Goal: Check status

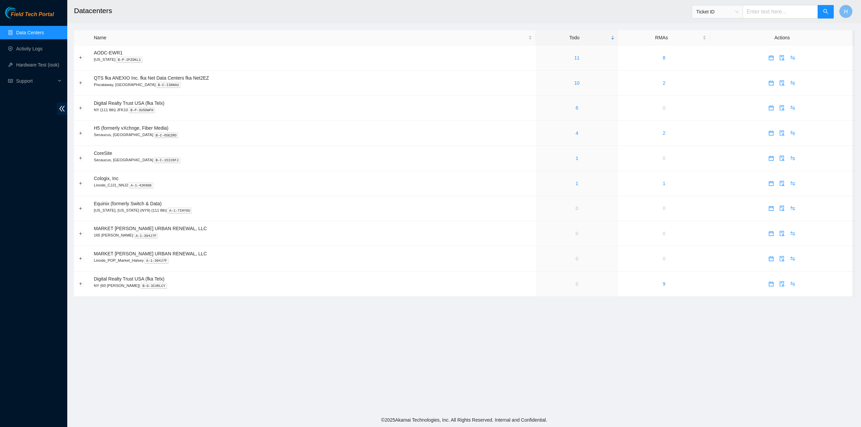
click at [715, 10] on span "Ticket ID" at bounding box center [717, 12] width 42 height 10
click at [718, 71] on div "Serial Number" at bounding box center [724, 67] width 42 height 7
click at [785, 10] on input "text" at bounding box center [779, 11] width 75 height 13
paste input "S889716X3617689"
type input "S889716X3617689"
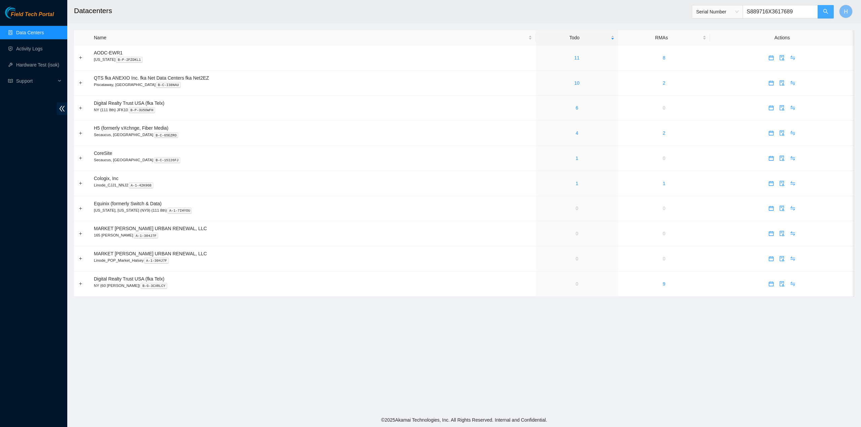
click at [823, 16] on button "button" at bounding box center [825, 11] width 16 height 13
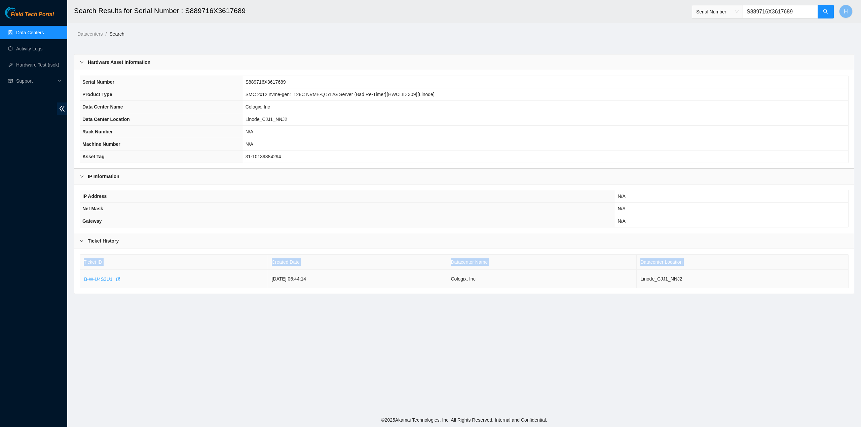
drag, startPoint x: 79, startPoint y: 276, endPoint x: 112, endPoint y: 279, distance: 32.8
click at [112, 279] on div "Ticket ID Created Date Datacenter Name Datacenter Location B-W-U4S3U1 2024-10-0…" at bounding box center [463, 271] width 779 height 45
click at [114, 286] on div "Ticket ID Created Date Datacenter Name Datacenter Location B-W-U4S3U1 2024-10-0…" at bounding box center [463, 271] width 779 height 45
click at [116, 277] on icon "button" at bounding box center [118, 279] width 4 height 4
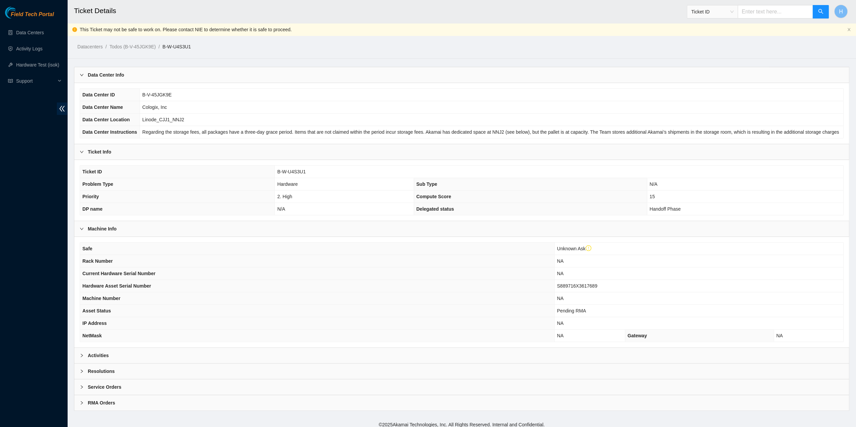
click at [169, 349] on div "Activities" at bounding box center [461, 355] width 774 height 15
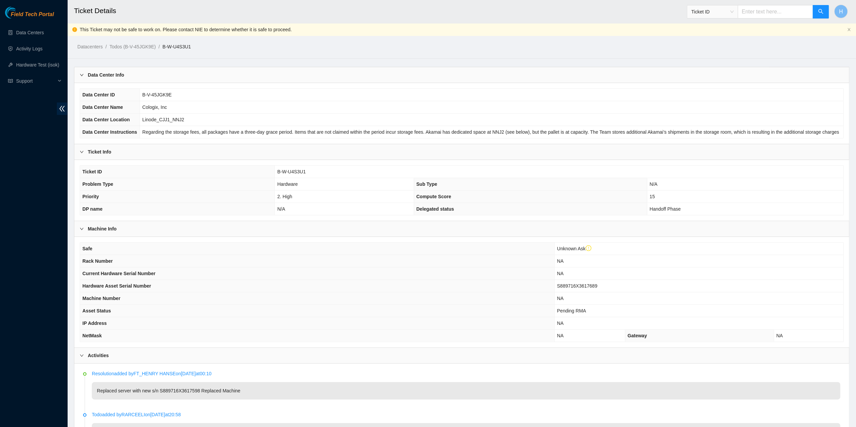
click at [233, 195] on th "Priority" at bounding box center [177, 197] width 195 height 12
drag, startPoint x: 189, startPoint y: 125, endPoint x: 186, endPoint y: 109, distance: 15.7
click at [163, 57] on main "Ticket Details Ticket ID H This Ticket may not be safe to work on. Please conta…" at bounding box center [461, 329] width 788 height 659
click at [120, 44] on link "Todos (B-V-45JGK9E)" at bounding box center [132, 46] width 46 height 5
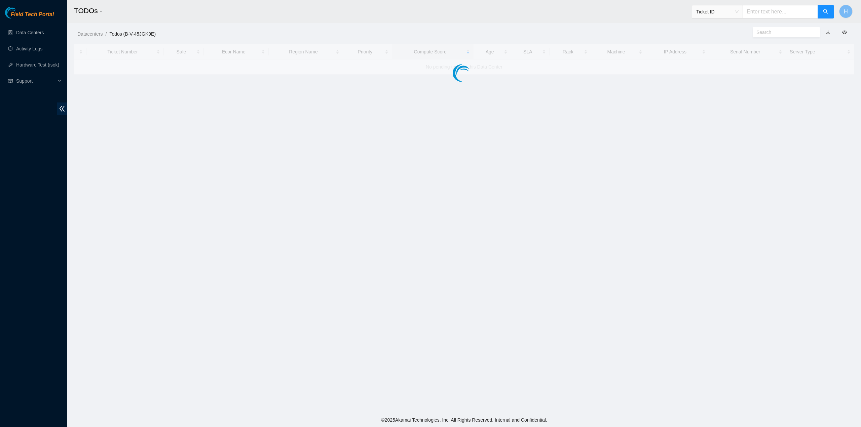
click at [767, 12] on input "text" at bounding box center [779, 11] width 75 height 13
paste input "S889716X3616146"
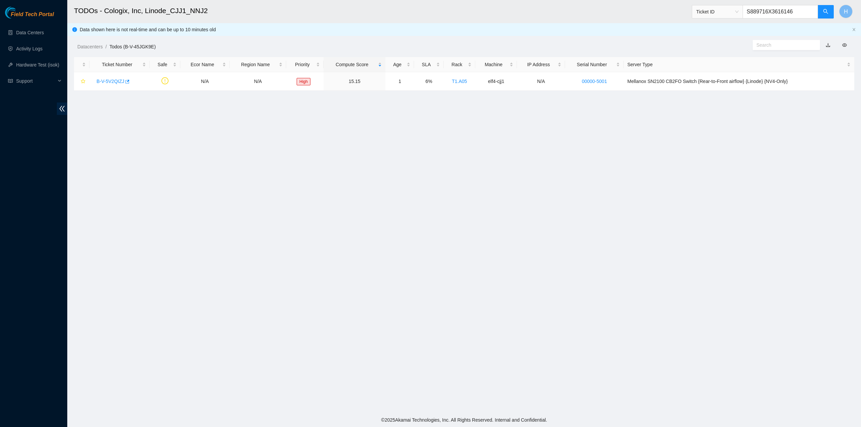
click at [728, 15] on span "Ticket ID" at bounding box center [717, 12] width 42 height 10
type input "S889716X3616146"
click at [721, 69] on div "Serial Number" at bounding box center [724, 67] width 42 height 7
click at [821, 13] on button "button" at bounding box center [825, 11] width 16 height 13
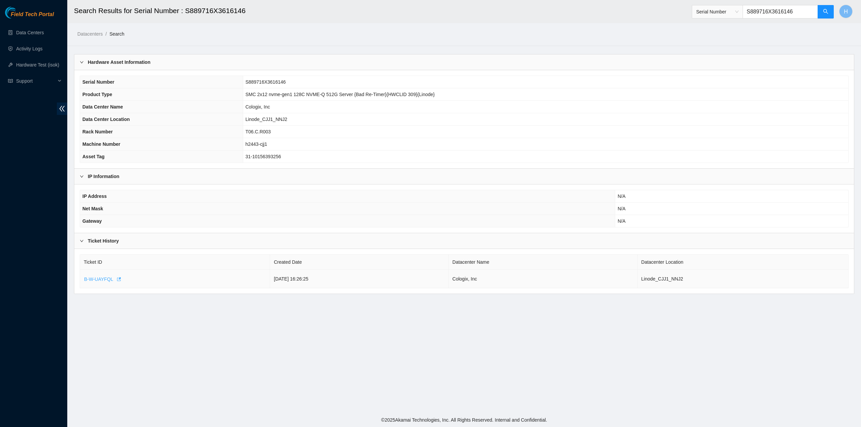
click at [103, 278] on span "B-W-UAYFQL" at bounding box center [98, 279] width 29 height 7
click at [188, 358] on main "Search Results for Serial Number : S889716X3616146 Serial Number S889716X361614…" at bounding box center [463, 206] width 793 height 413
drag, startPoint x: 177, startPoint y: 313, endPoint x: 176, endPoint y: 307, distance: 6.5
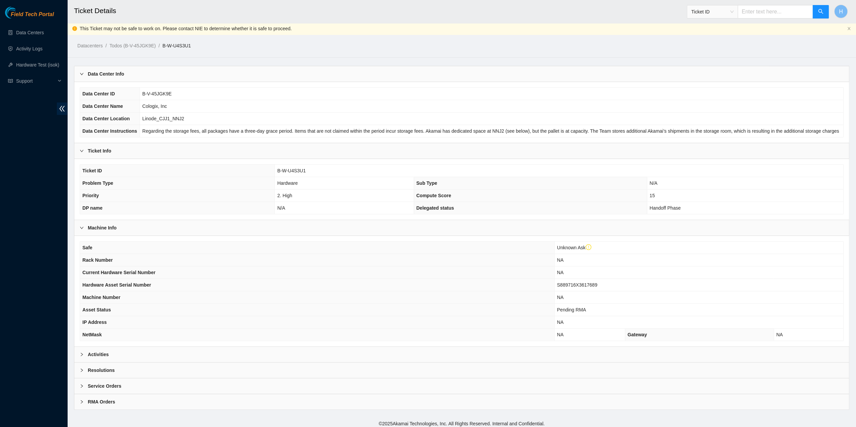
click at [197, 347] on div "Activities" at bounding box center [461, 354] width 774 height 15
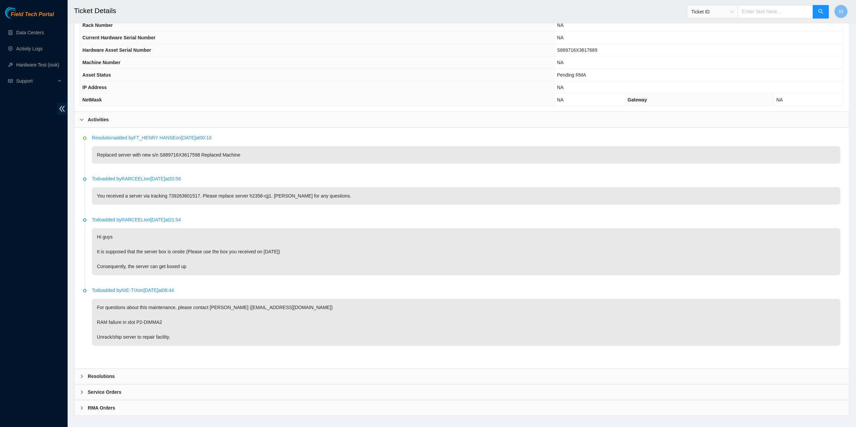
scroll to position [236, 0]
click at [725, 12] on span "Ticket ID" at bounding box center [712, 12] width 42 height 10
click at [711, 64] on div "Serial Number" at bounding box center [718, 68] width 50 height 11
click at [764, 11] on input "text" at bounding box center [774, 11] width 75 height 13
paste input "C2160L107N80006"
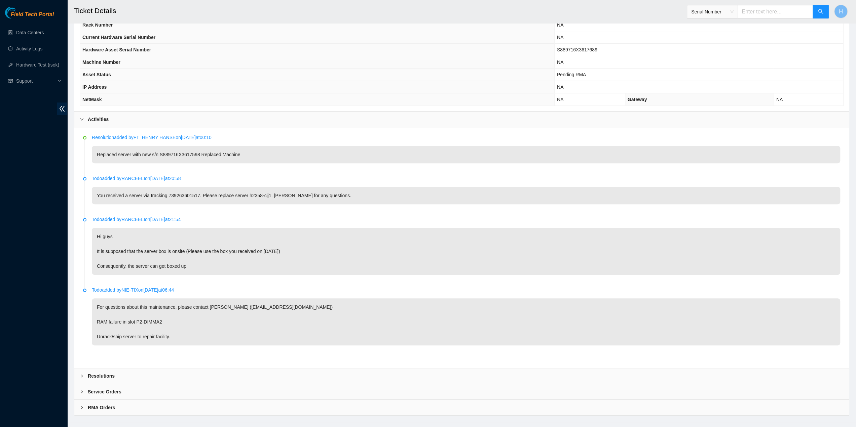
type input "C2160L107N80006"
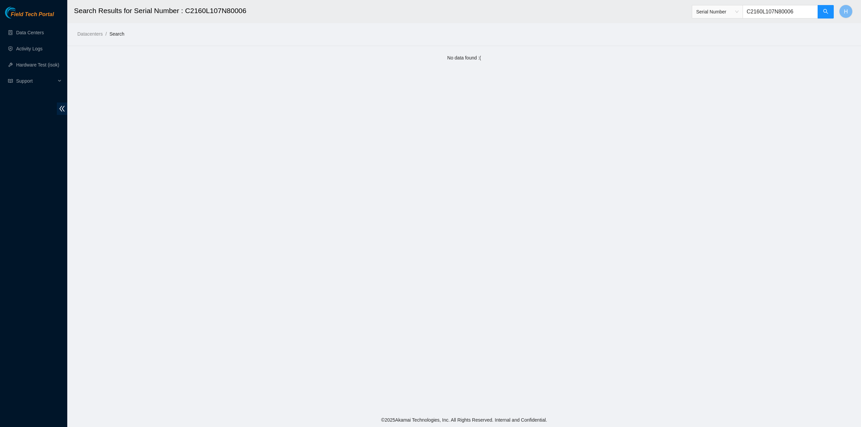
click at [780, 6] on input "C2160L107N80006" at bounding box center [779, 11] width 75 height 13
paste input "h1444-cjj1"
click at [714, 16] on span "Serial Number" at bounding box center [717, 12] width 42 height 10
type input "h1444-cjj1"
click at [690, 38] on main "Search Results for Serial Number : C2160L107N80006 Serial Number h1444-cjj1 H D…" at bounding box center [463, 206] width 793 height 413
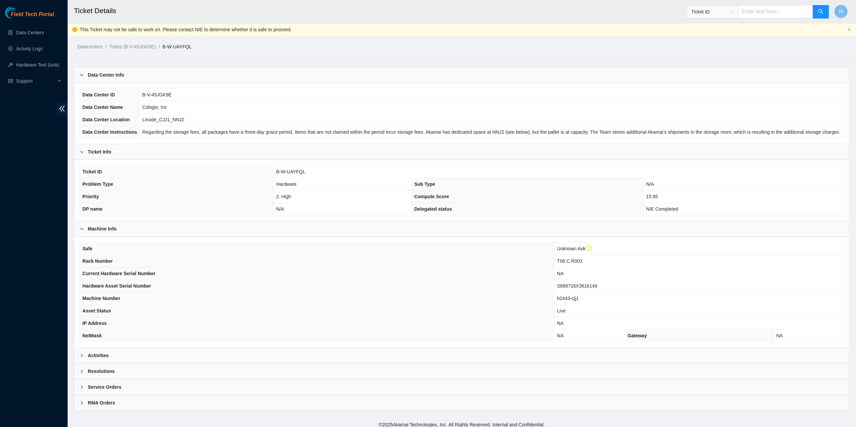
click at [361, 356] on div "Activities" at bounding box center [461, 355] width 774 height 15
